Goal: Find specific page/section: Find specific page/section

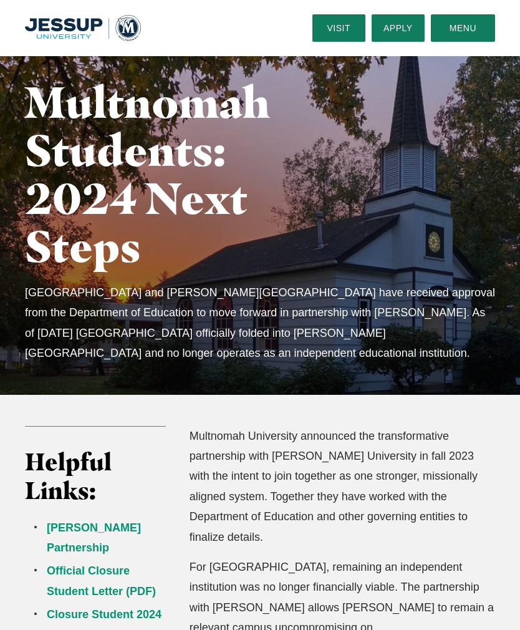
click at [474, 25] on button "Menu" at bounding box center [463, 27] width 64 height 27
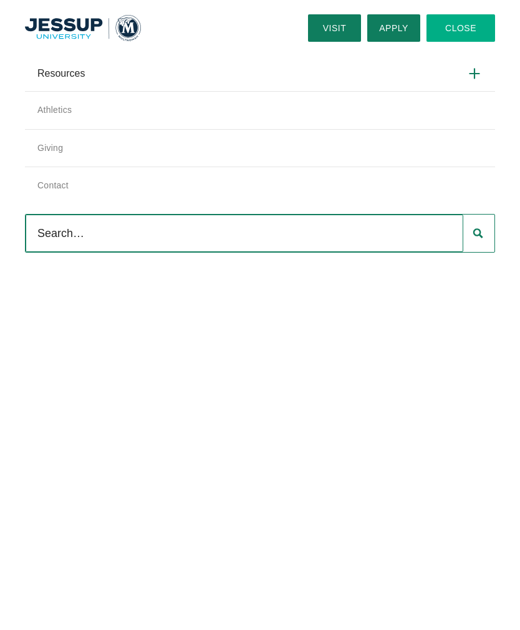
click at [468, 66] on icon at bounding box center [475, 73] width 16 height 16
click at [0, 0] on input "Resources" at bounding box center [0, 0] width 0 height 0
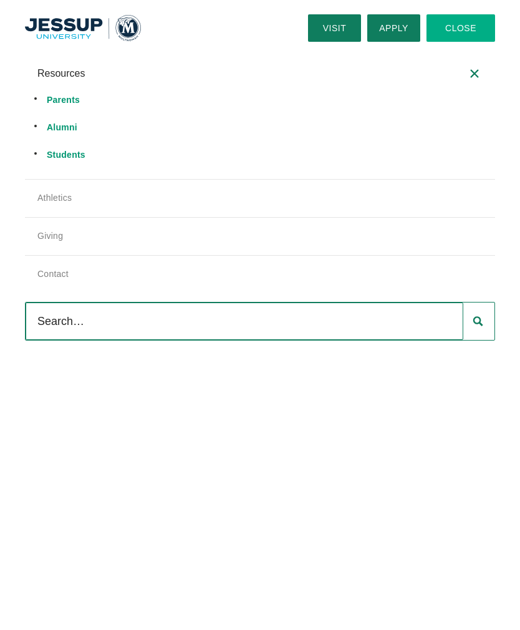
click at [479, 65] on label "Resources" at bounding box center [260, 73] width 470 height 35
click at [0, 0] on input "Resources" at bounding box center [0, 0] width 0 height 0
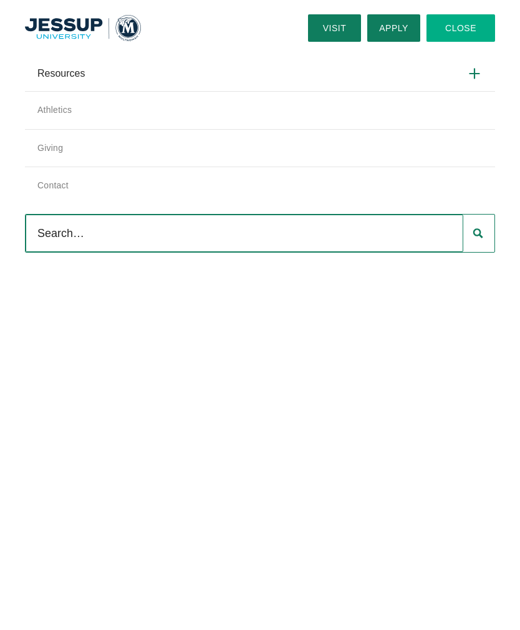
click at [327, 27] on link "Visit" at bounding box center [334, 27] width 53 height 27
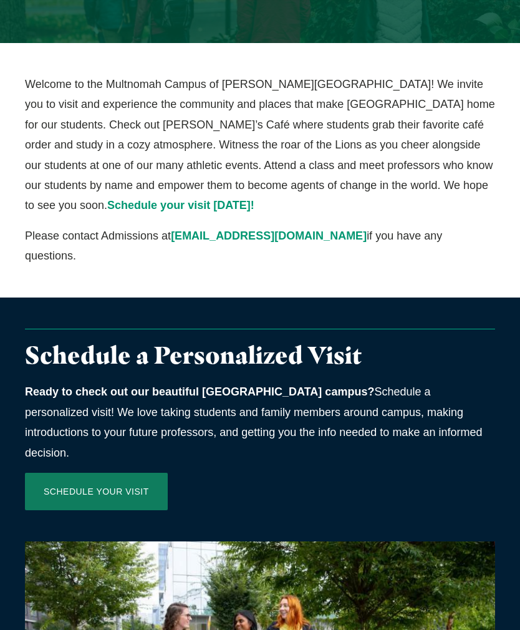
scroll to position [145, 0]
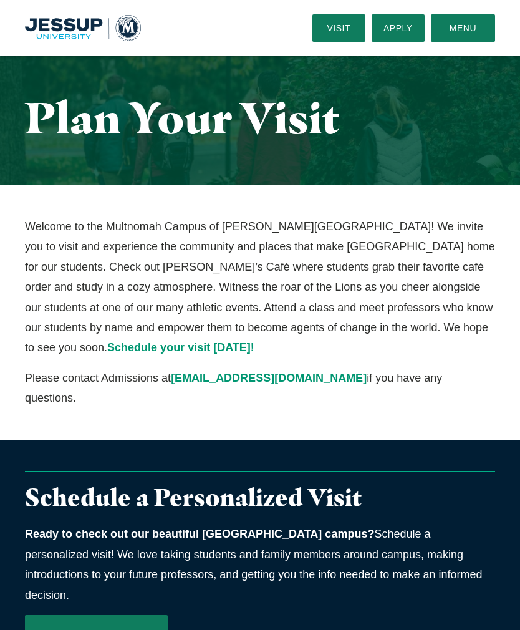
scroll to position [254, 0]
